Goal: Obtain resource: Download file/media

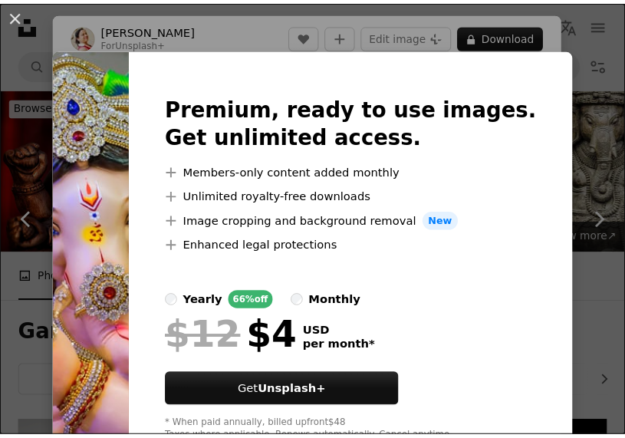
scroll to position [998, 0]
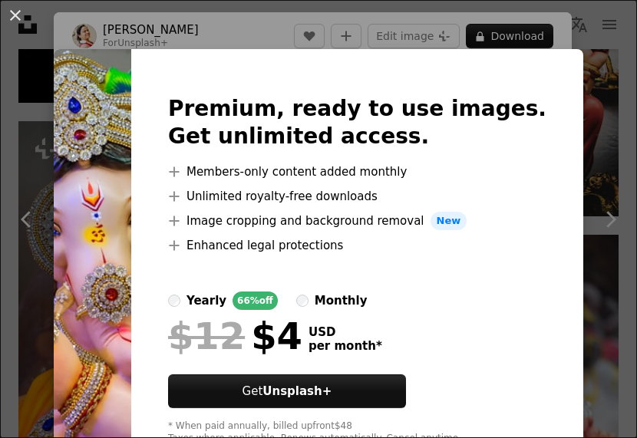
click at [606, 107] on div "An X shape Premium, ready to use images. Get unlimited access. A plus sign Memb…" at bounding box center [318, 219] width 637 height 438
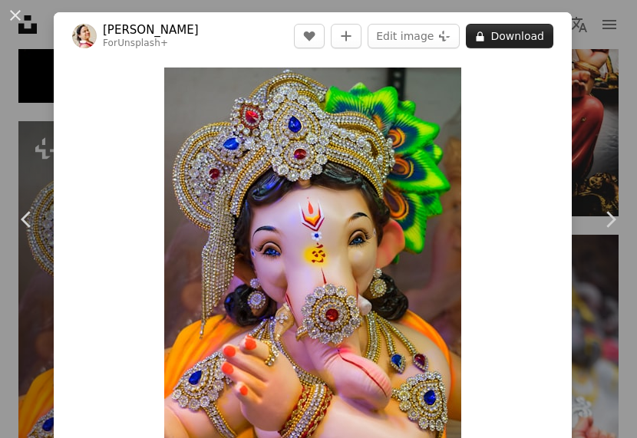
click at [484, 33] on button "A lock Download" at bounding box center [509, 36] width 87 height 25
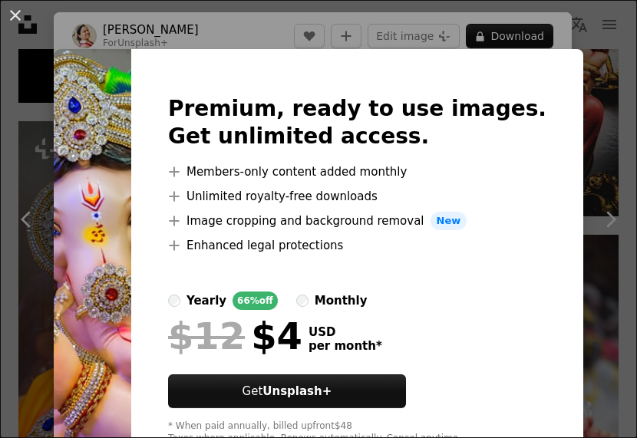
click at [486, 35] on div "An X shape Premium, ready to use images. Get unlimited access. A plus sign Memb…" at bounding box center [318, 219] width 637 height 438
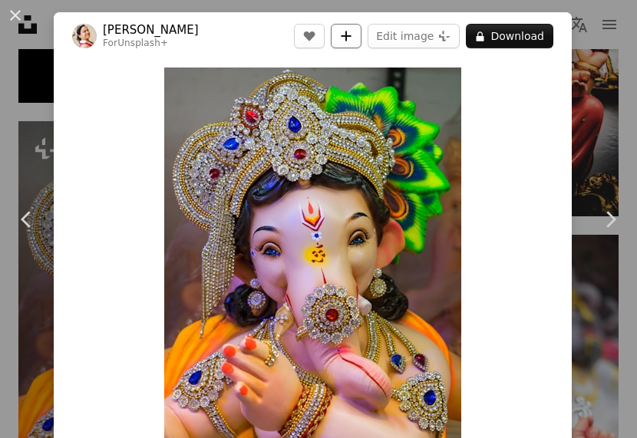
click at [346, 35] on icon "Add to Collection" at bounding box center [346, 36] width 10 height 10
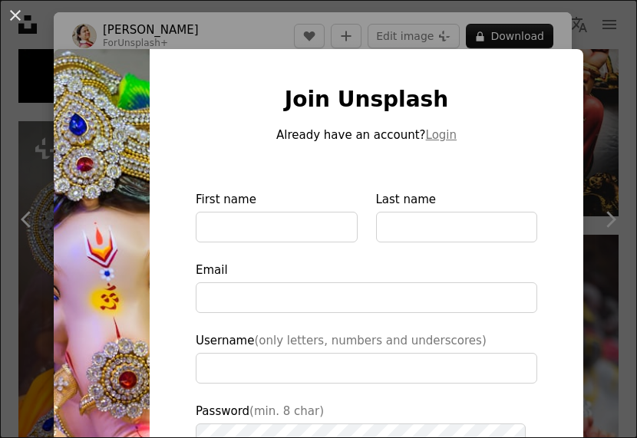
click at [112, 82] on img at bounding box center [102, 347] width 96 height 596
click at [8, 10] on button "An X shape" at bounding box center [15, 15] width 18 height 18
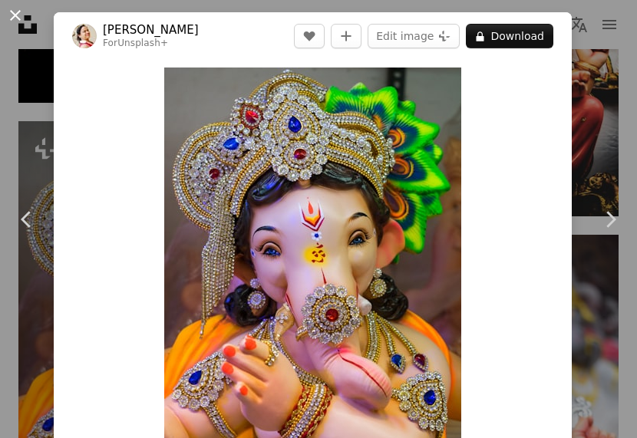
click at [16, 12] on button "An X shape" at bounding box center [15, 15] width 18 height 18
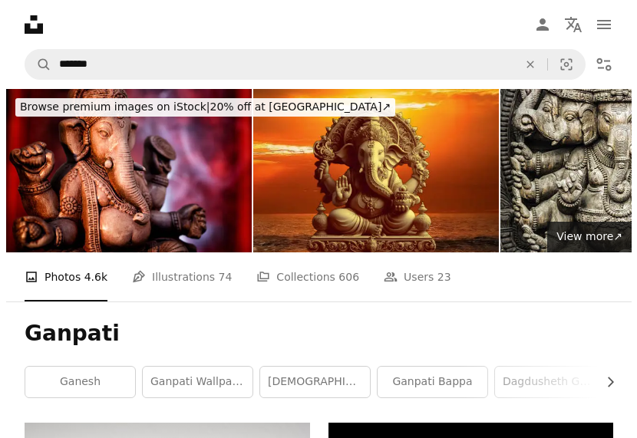
scroll to position [998, 0]
